Goal: Transaction & Acquisition: Download file/media

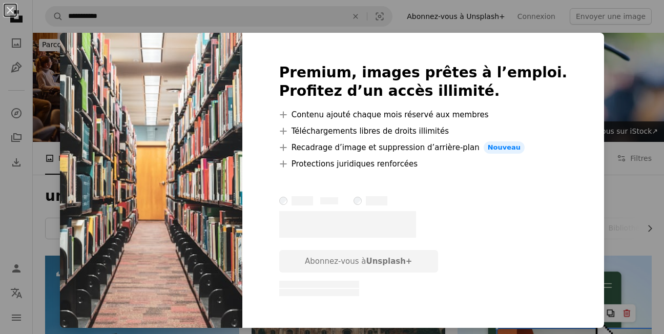
scroll to position [1342, 0]
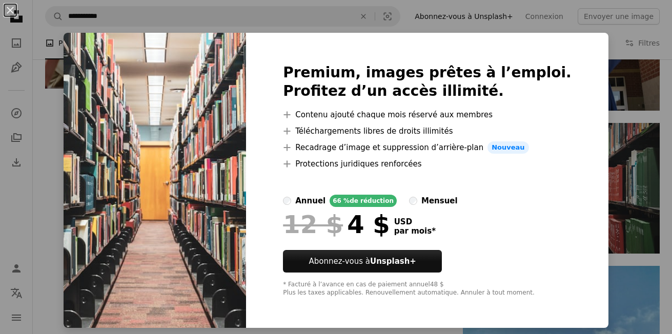
click at [622, 139] on div "An X shape Premium, images prêtes à l’emploi. Profitez d’un accès illimité. A p…" at bounding box center [336, 167] width 672 height 334
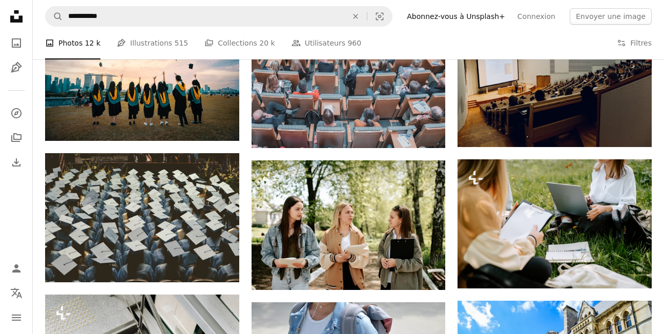
scroll to position [523, 0]
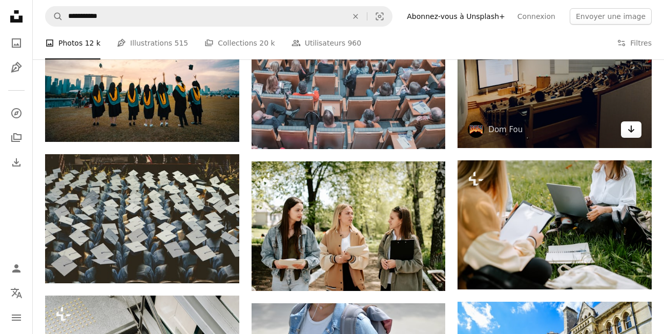
click at [624, 133] on link "Arrow pointing down" at bounding box center [631, 129] width 20 height 16
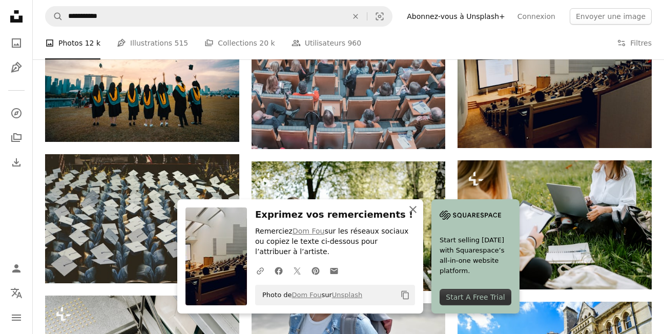
click at [414, 210] on icon "An X shape" at bounding box center [413, 209] width 12 height 12
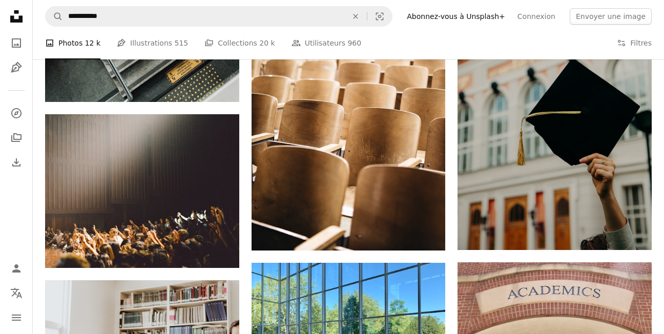
scroll to position [1014, 0]
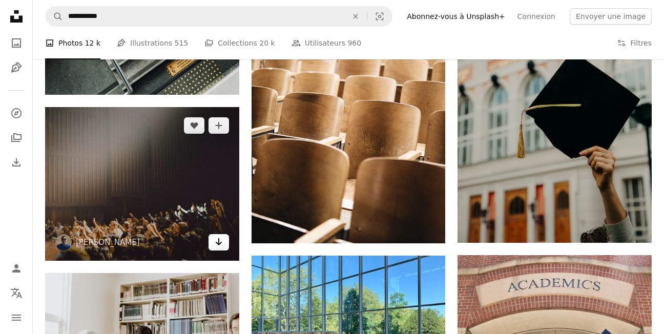
click at [223, 246] on link "Arrow pointing down" at bounding box center [219, 242] width 20 height 16
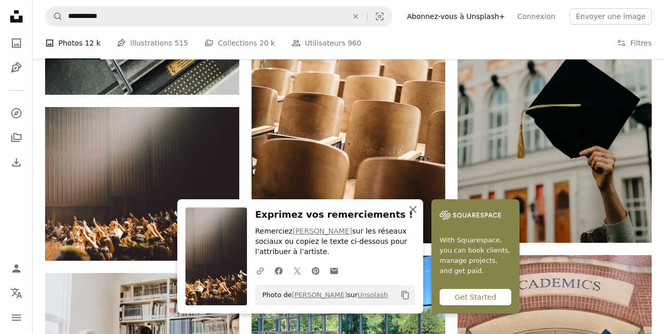
click at [413, 207] on icon "An X shape" at bounding box center [413, 209] width 12 height 12
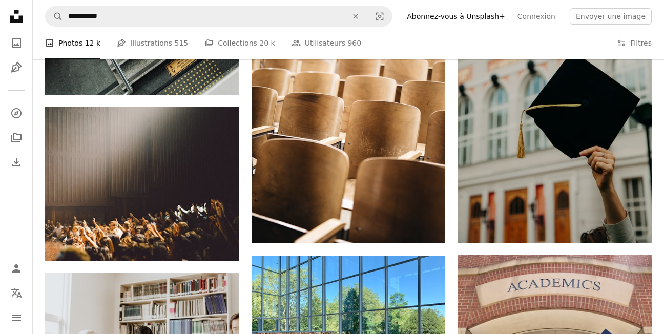
click at [663, 322] on div "Plus sign for Unsplash+ A heart A plus sign A. C. Pour Unsplash+ A lock Télécha…" at bounding box center [348, 56] width 631 height 1630
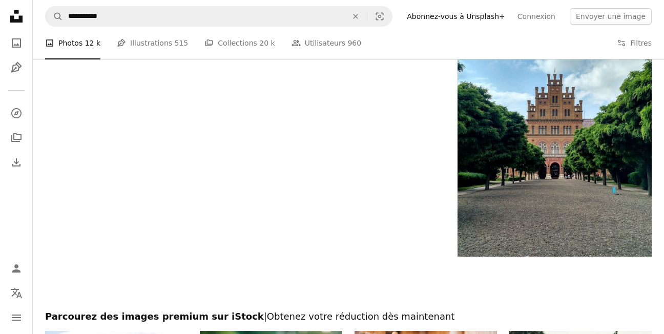
scroll to position [1650, 0]
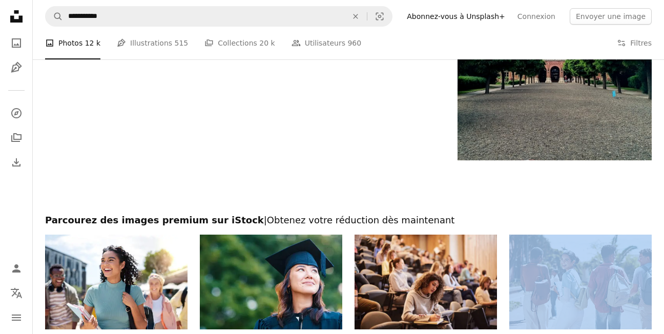
click at [663, 326] on div "Parcourez des images premium sur iStock | Obtenez votre réduction dès maintenan…" at bounding box center [348, 325] width 631 height 223
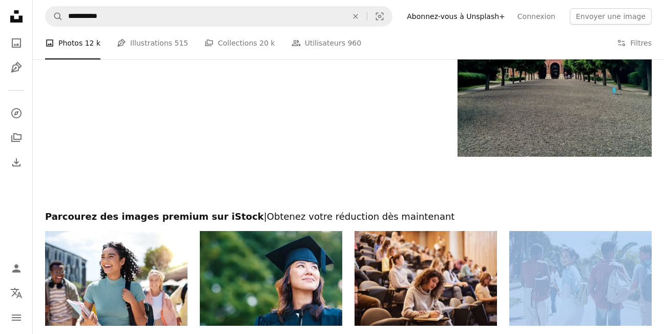
click at [663, 326] on div "Parcourez des images premium sur iStock | Obtenez votre réduction dès maintenan…" at bounding box center [348, 322] width 631 height 223
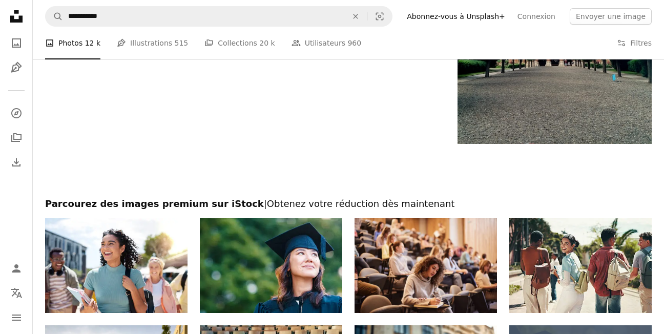
click at [663, 326] on div "Parcourez des images premium sur iStock | Obtenez votre réduction dès maintenan…" at bounding box center [348, 309] width 631 height 223
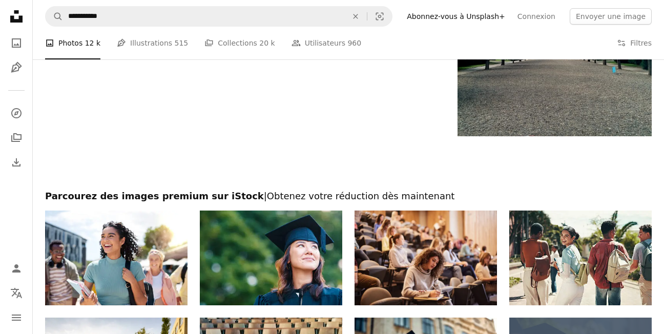
click at [663, 326] on div "Parcourez des images premium sur iStock | Obtenez votre réduction dès maintenan…" at bounding box center [348, 301] width 631 height 223
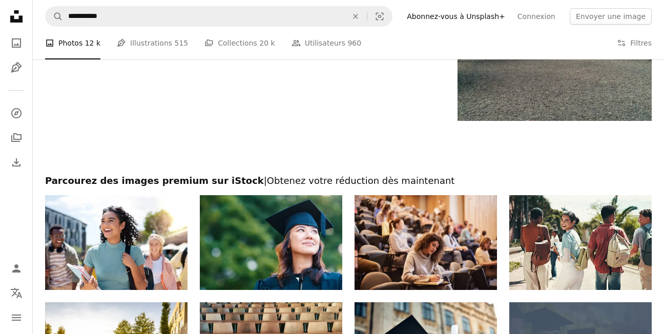
click at [663, 326] on div "Parcourez des images premium sur iStock | Obtenez votre réduction dès maintenan…" at bounding box center [348, 286] width 631 height 223
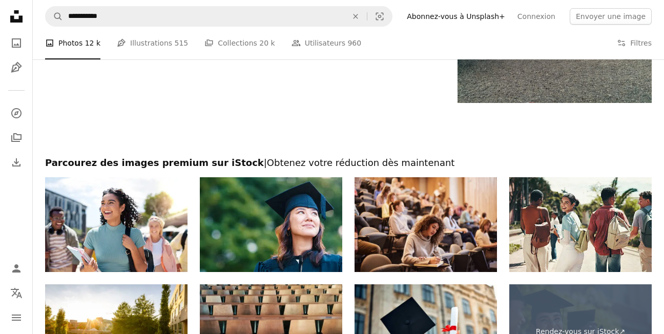
click at [663, 326] on div "Parcourez des images premium sur iStock | Obtenez votre réduction dès maintenan…" at bounding box center [348, 268] width 631 height 223
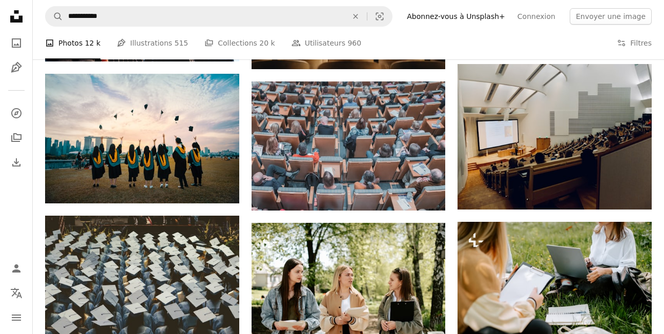
scroll to position [482, 0]
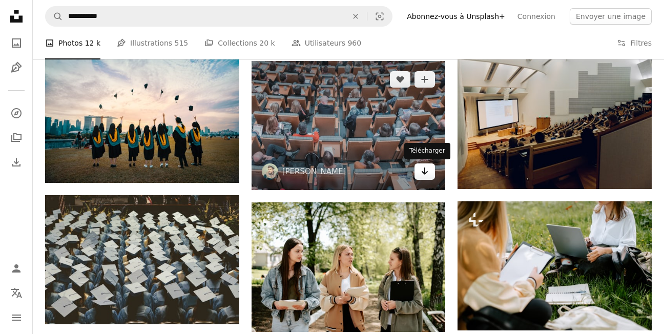
click at [426, 175] on icon "Arrow pointing down" at bounding box center [425, 171] width 8 height 12
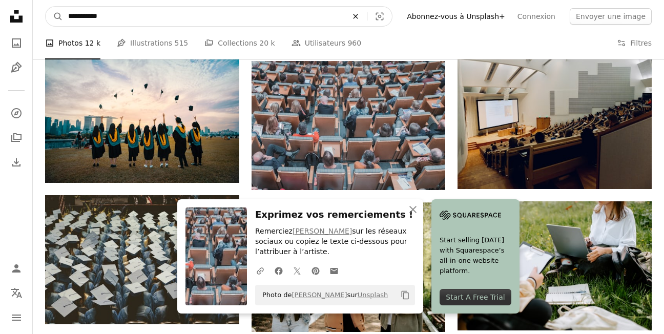
click at [358, 15] on icon "Rechercher des visuels sur tout le site" at bounding box center [356, 16] width 5 height 5
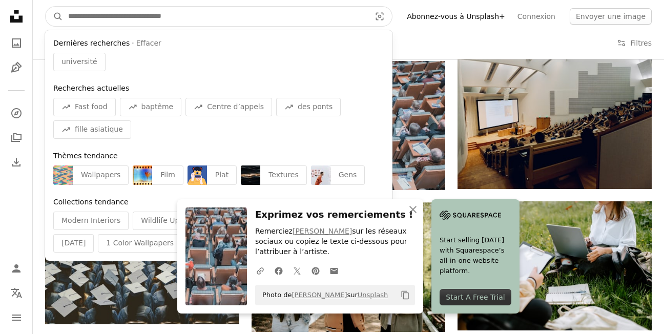
click at [265, 16] on input "Rechercher des visuels sur tout le site" at bounding box center [215, 16] width 304 height 19
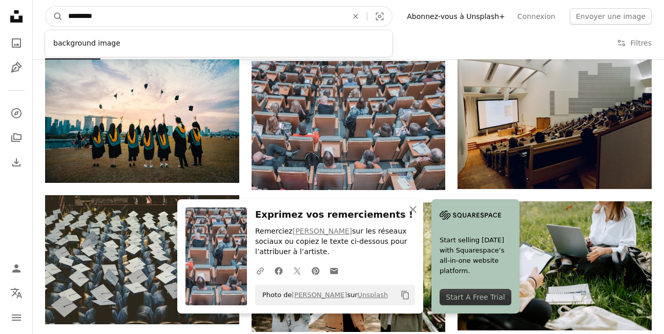
type input "********"
click at [46, 7] on button "A magnifying glass" at bounding box center [54, 16] width 17 height 19
